Goal: Information Seeking & Learning: Learn about a topic

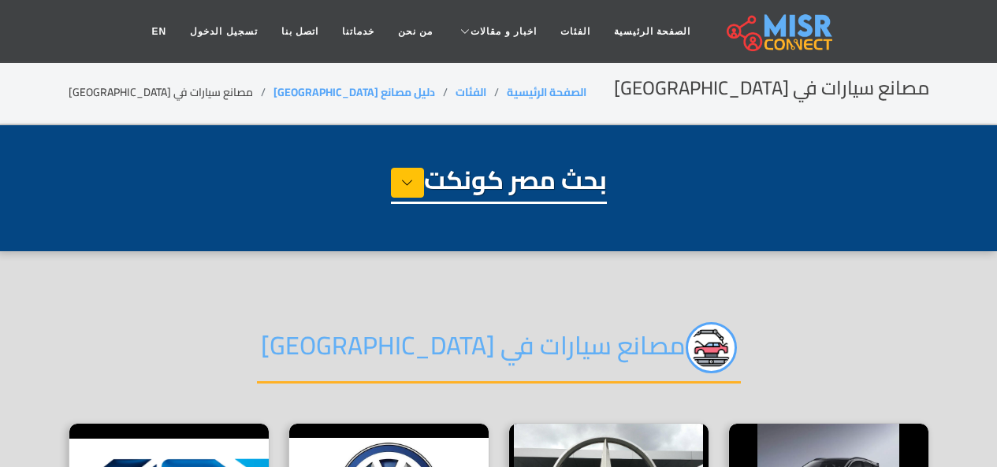
select select "**********"
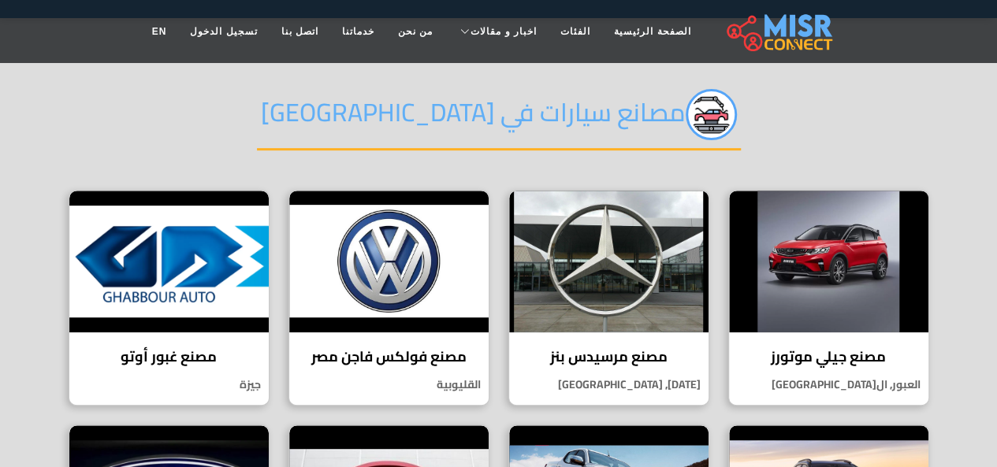
scroll to position [315, 0]
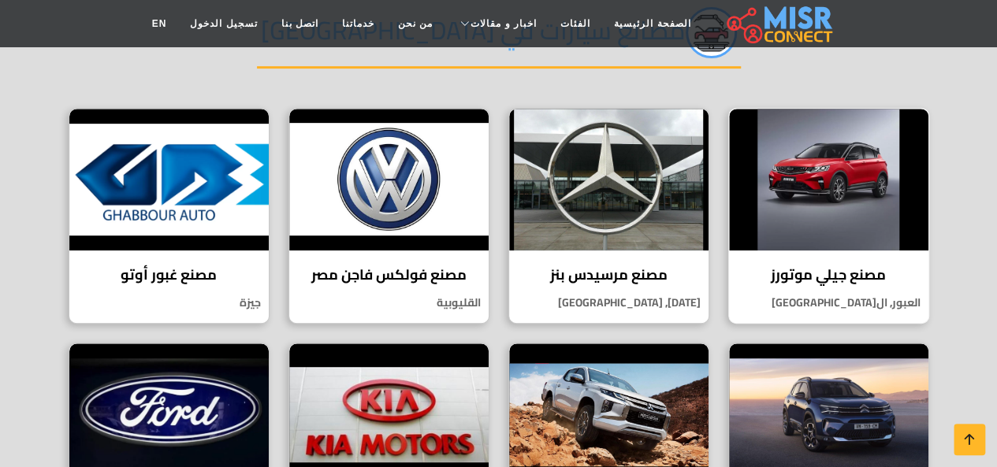
click at [784, 244] on img at bounding box center [828, 180] width 199 height 142
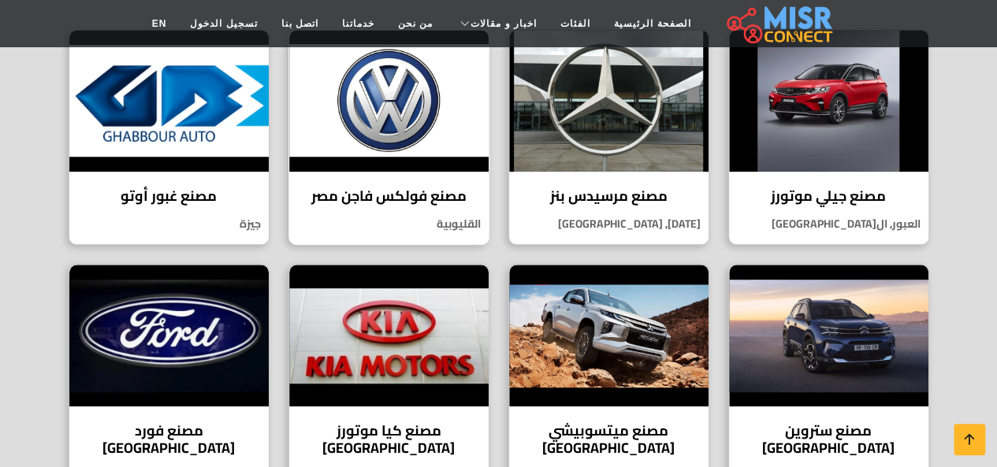
click at [430, 204] on h4 "مصنع فولكس فاجن مصر" at bounding box center [389, 196] width 176 height 17
click at [240, 178] on div "مصنع غبور أوتو يُعد مصنع غبور أوتو من أبرز اللاعبين في صناعة السيارات في مصر جي…" at bounding box center [169, 137] width 201 height 217
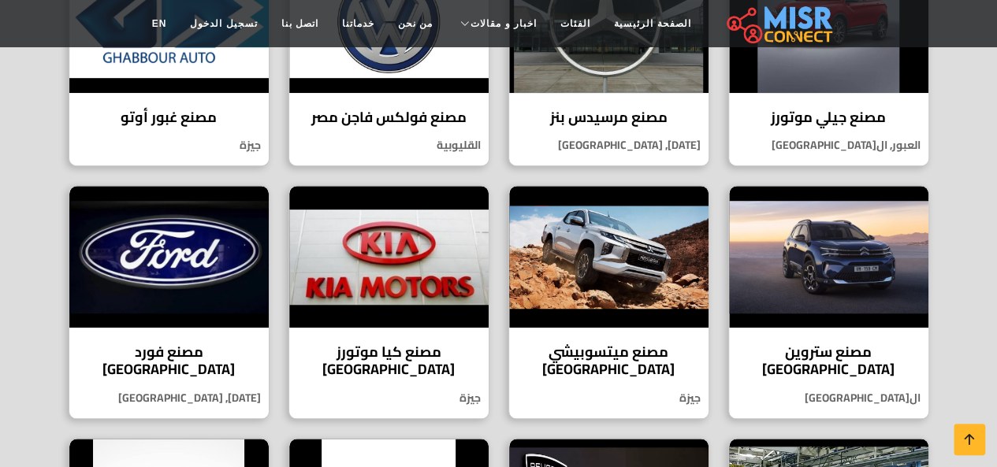
scroll to position [552, 0]
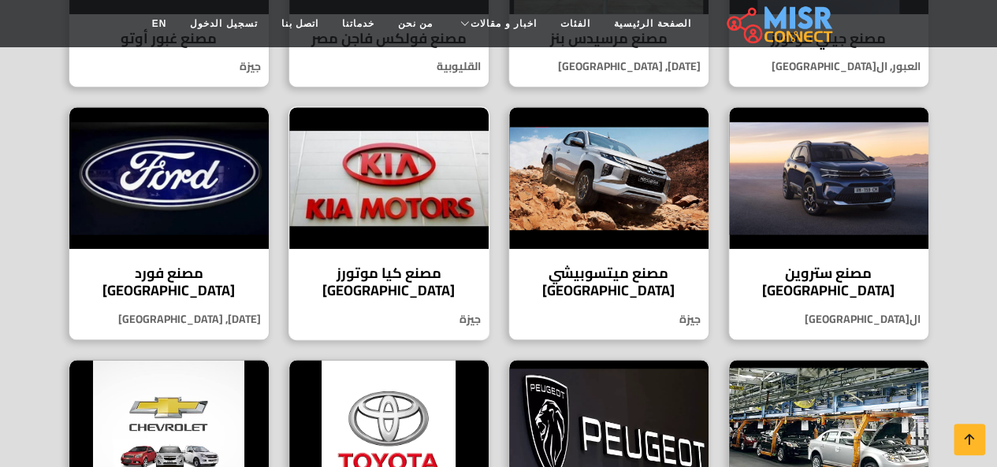
click at [350, 207] on img at bounding box center [388, 178] width 199 height 142
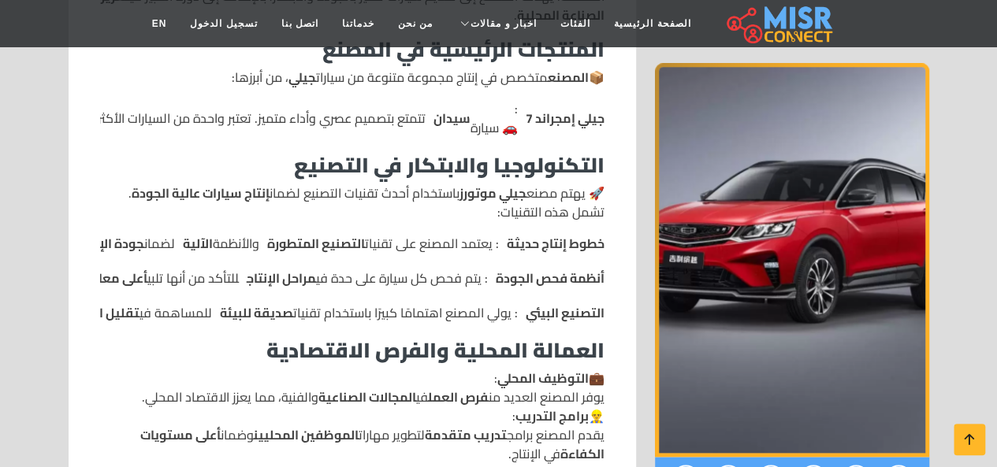
scroll to position [462, 0]
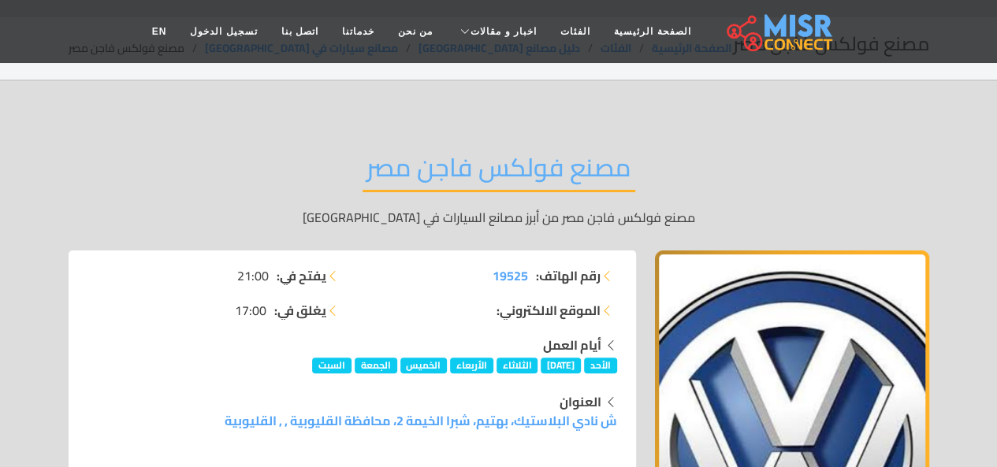
scroll to position [79, 0]
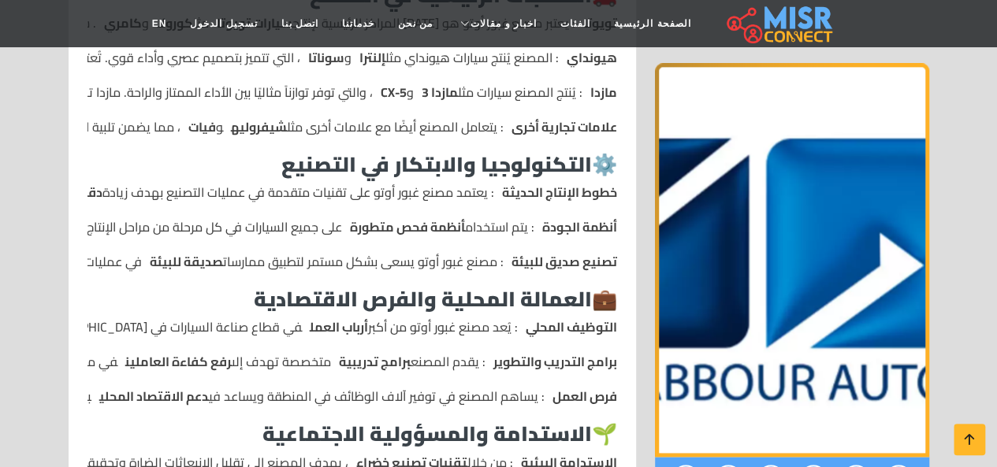
scroll to position [1025, 0]
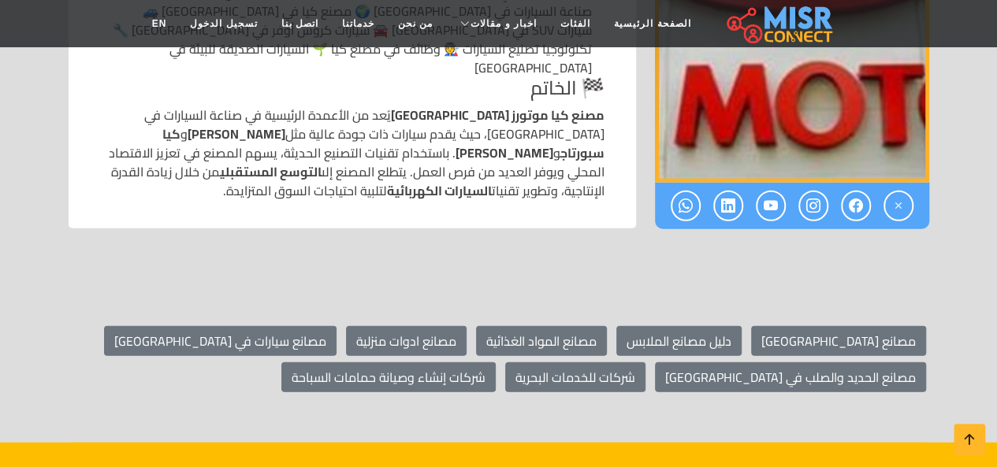
scroll to position [2128, 0]
